Goal: Information Seeking & Learning: Learn about a topic

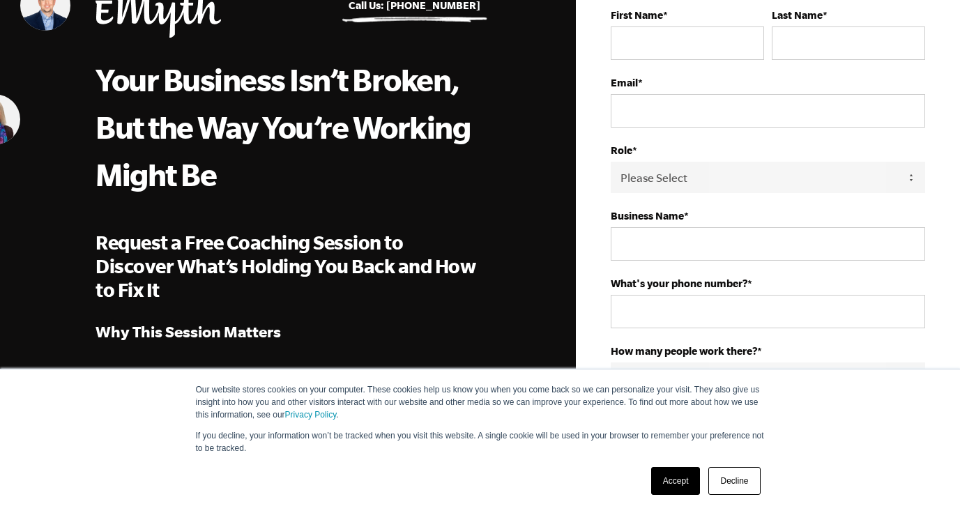
scroll to position [101, 0]
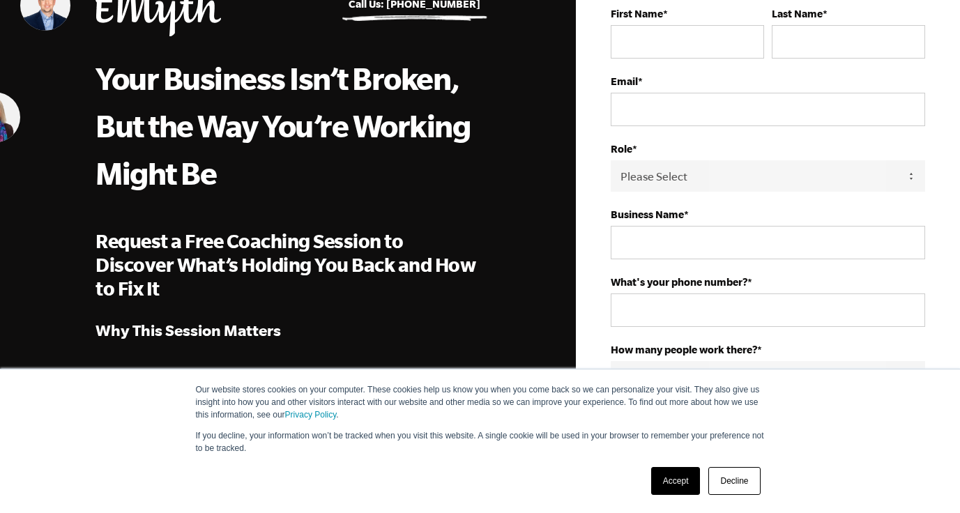
click at [679, 476] on link "Accept" at bounding box center [676, 481] width 50 height 28
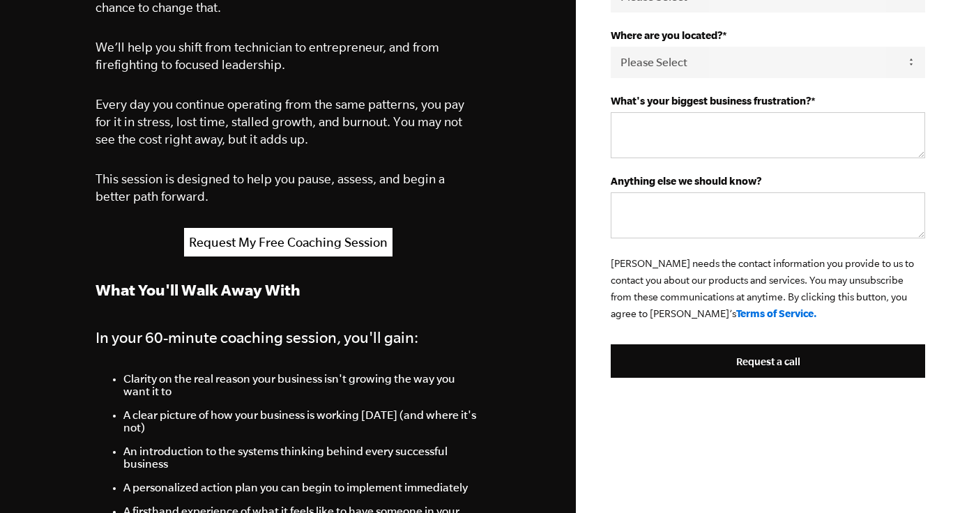
scroll to position [559, 0]
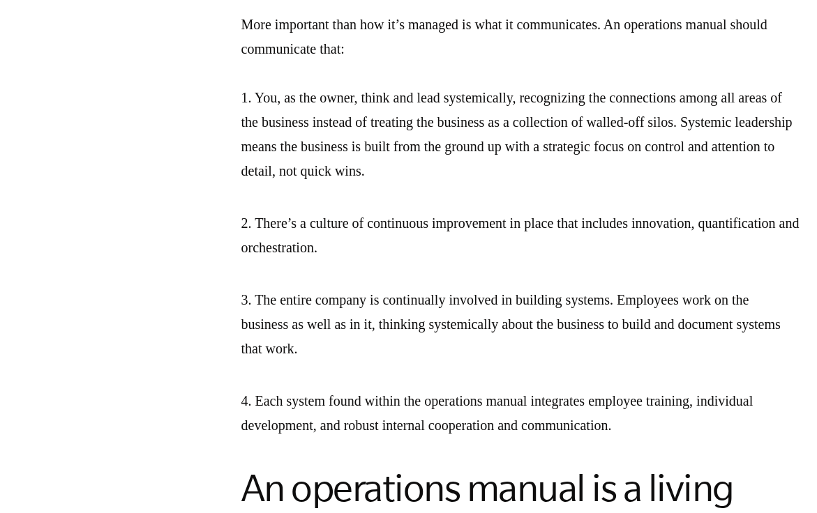
scroll to position [2436, 0]
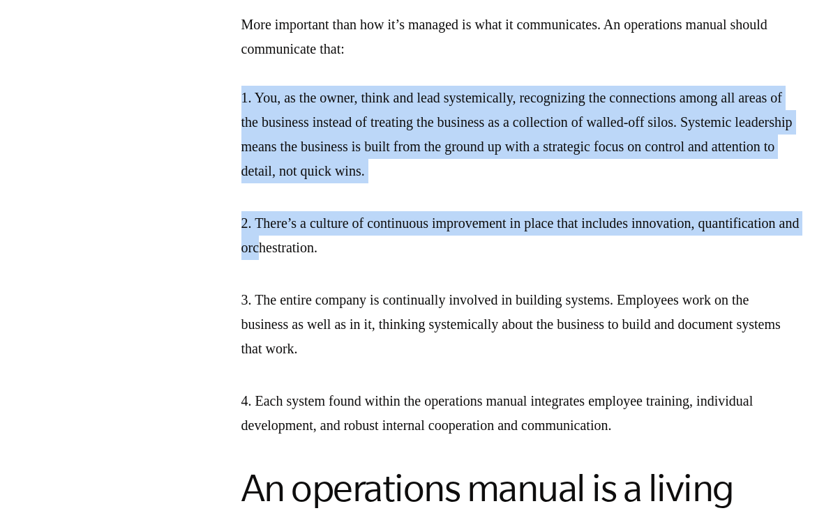
drag, startPoint x: 239, startPoint y: 117, endPoint x: 381, endPoint y: 269, distance: 207.7
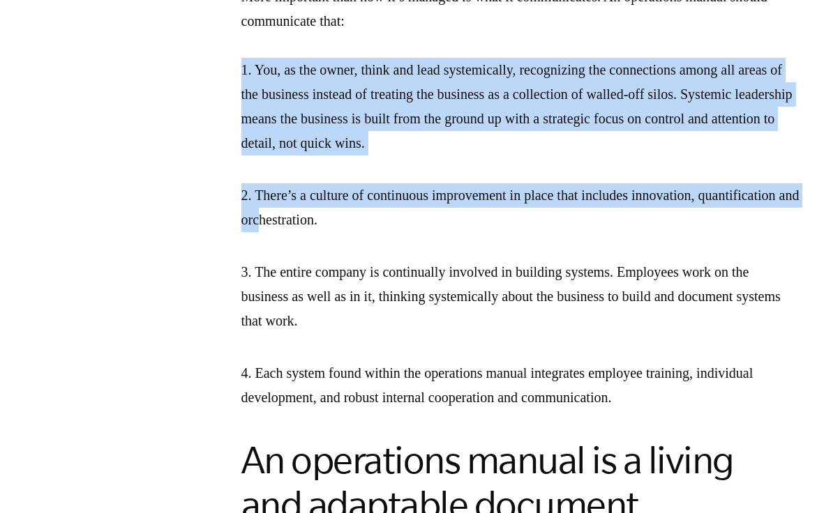
scroll to position [2465, 0]
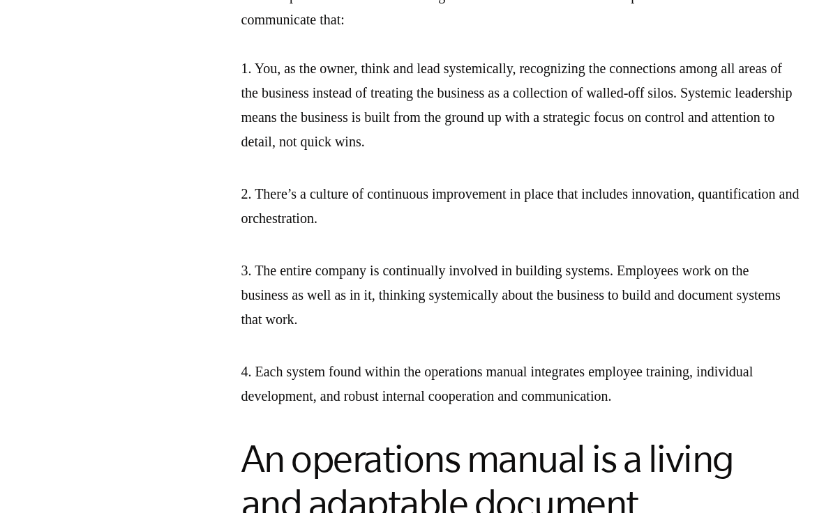
click at [393, 190] on div "Download the EMyth Roadmap What is the main purpose of a business operations ma…" at bounding box center [520, 85] width 558 height 2898
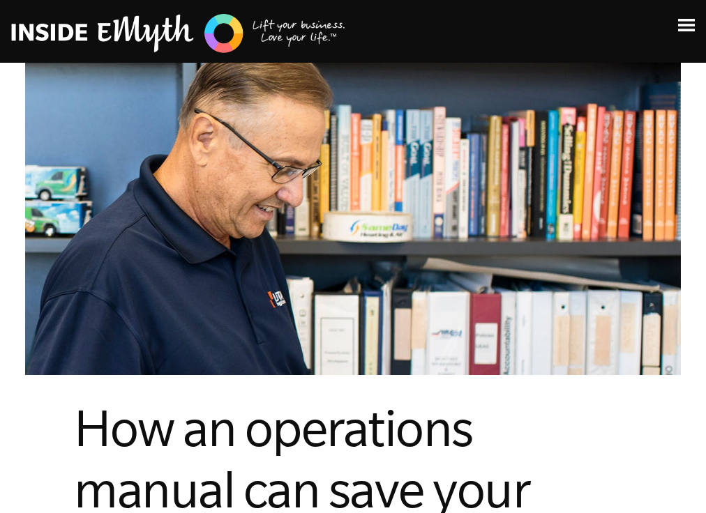
scroll to position [0, 0]
click at [78, 31] on img at bounding box center [178, 33] width 335 height 43
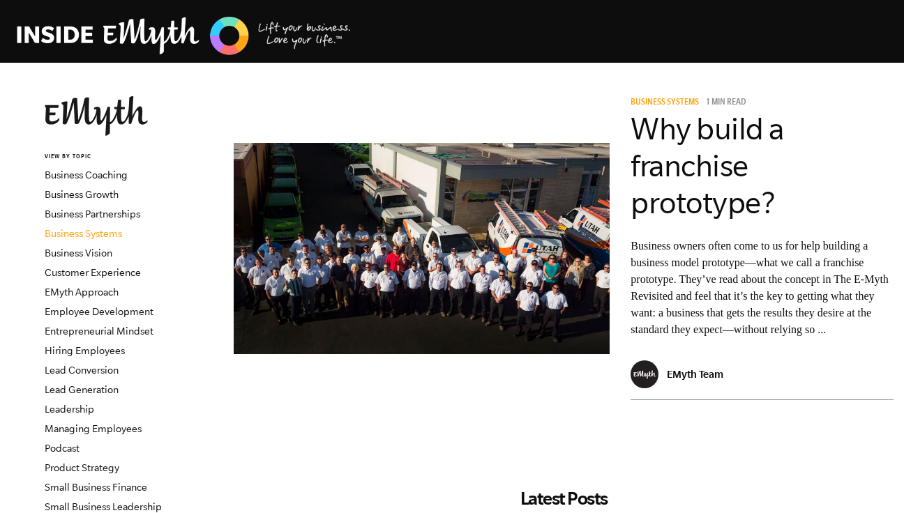
click at [90, 233] on link "Business Systems" at bounding box center [83, 233] width 77 height 11
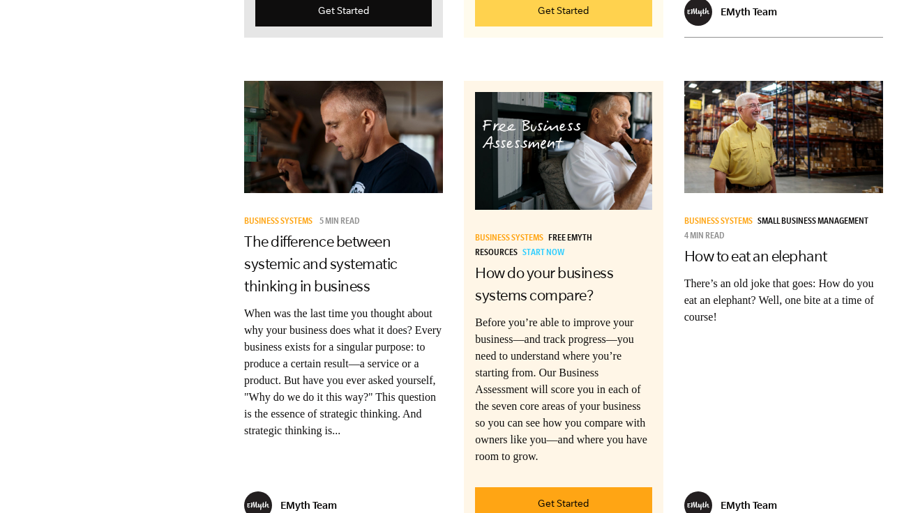
scroll to position [2693, 0]
